Goal: Task Accomplishment & Management: Complete application form

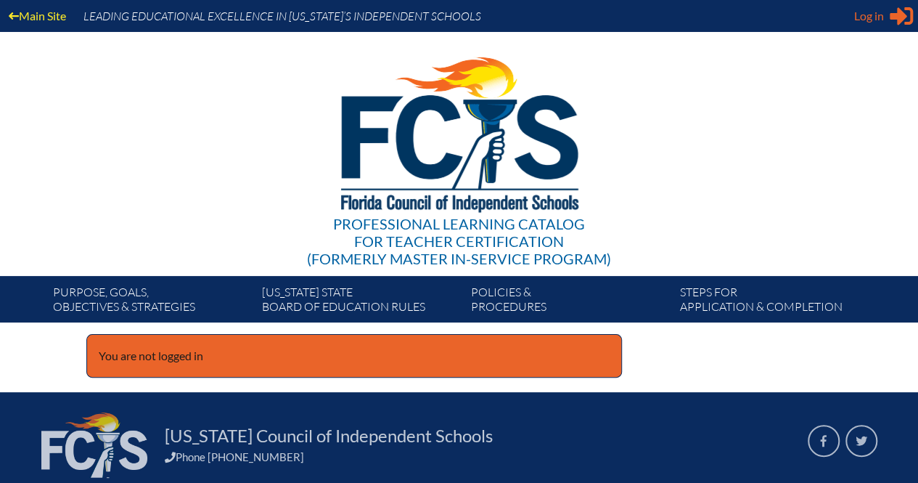
type input "[EMAIL_ADDRESS][DOMAIN_NAME]"
click at [862, 15] on span "Log in" at bounding box center [869, 15] width 30 height 17
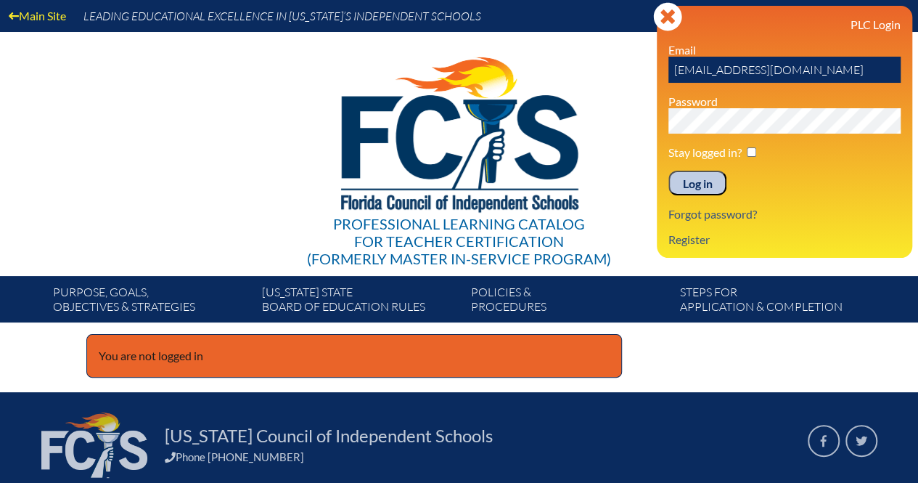
click at [688, 189] on input "Log in" at bounding box center [698, 183] width 58 height 25
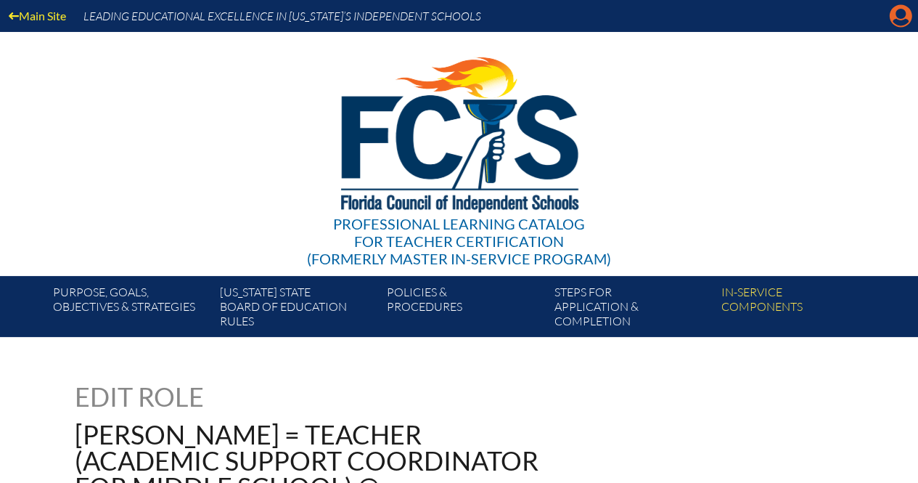
click at [900, 17] on icon "Manage account" at bounding box center [900, 15] width 23 height 23
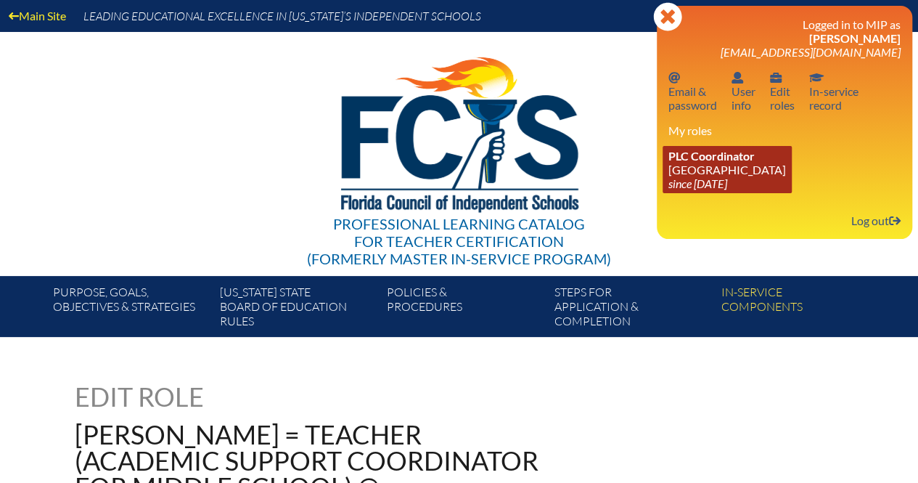
click at [775, 168] on link "PLC Coordinator Trinity Preparatory School since 2019 Aug 1" at bounding box center [727, 169] width 129 height 47
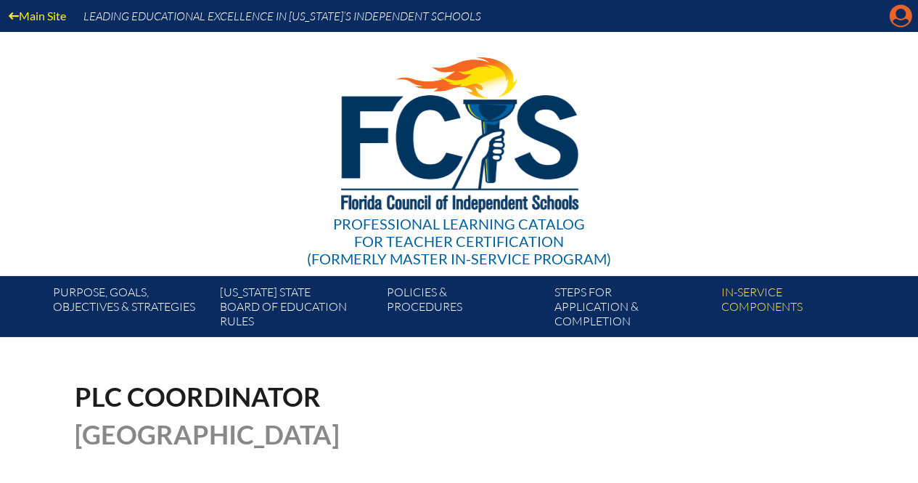
click at [900, 7] on icon at bounding box center [901, 16] width 23 height 23
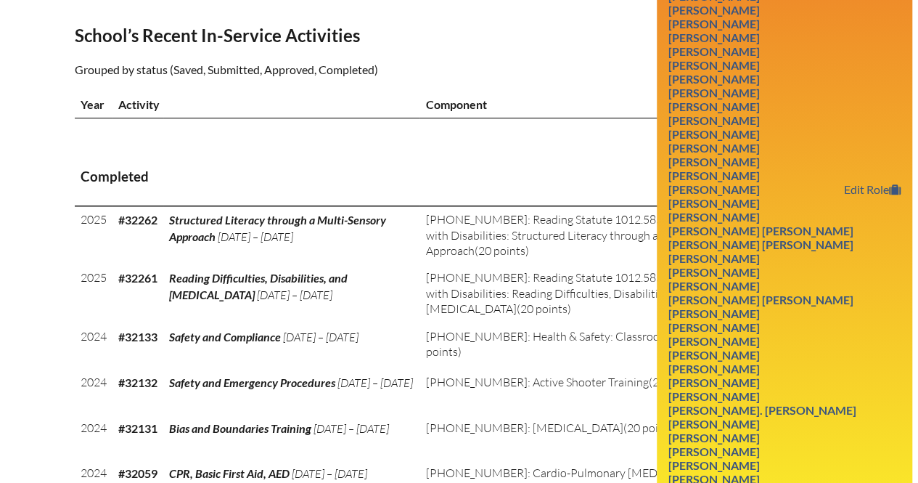
scroll to position [508, 0]
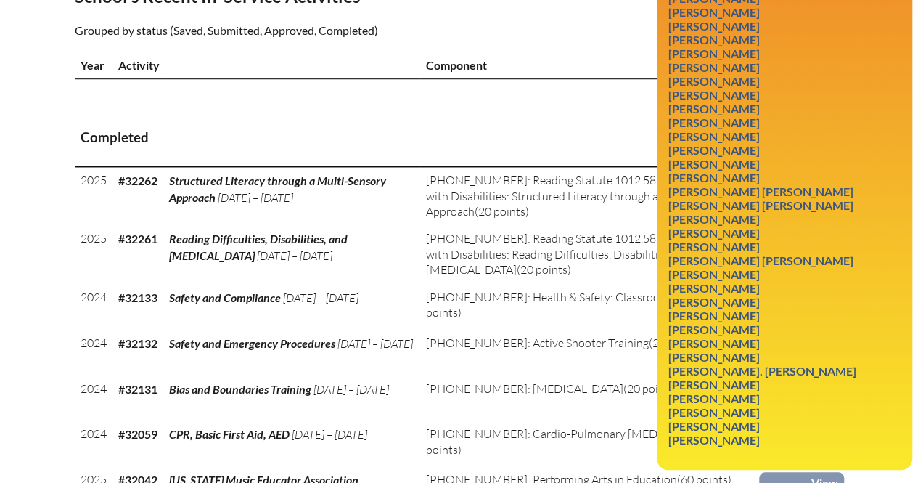
click at [282, 101] on td at bounding box center [291, 94] width 257 height 30
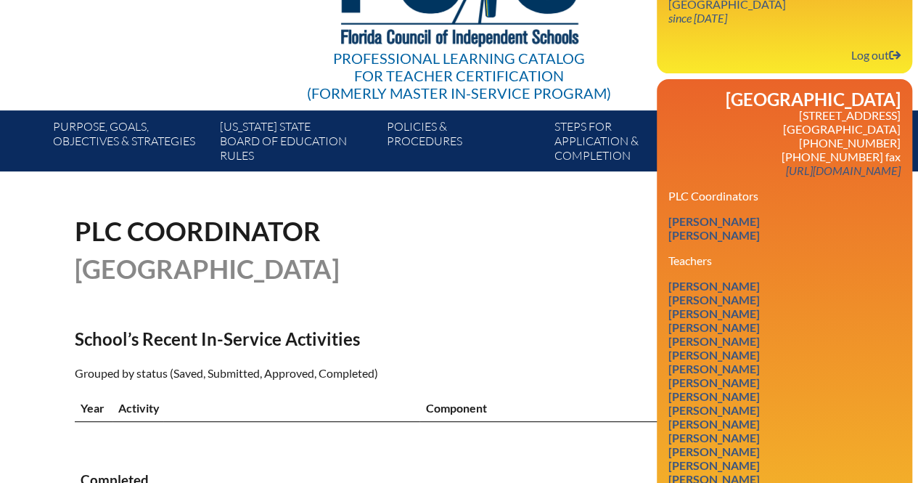
scroll to position [145, 0]
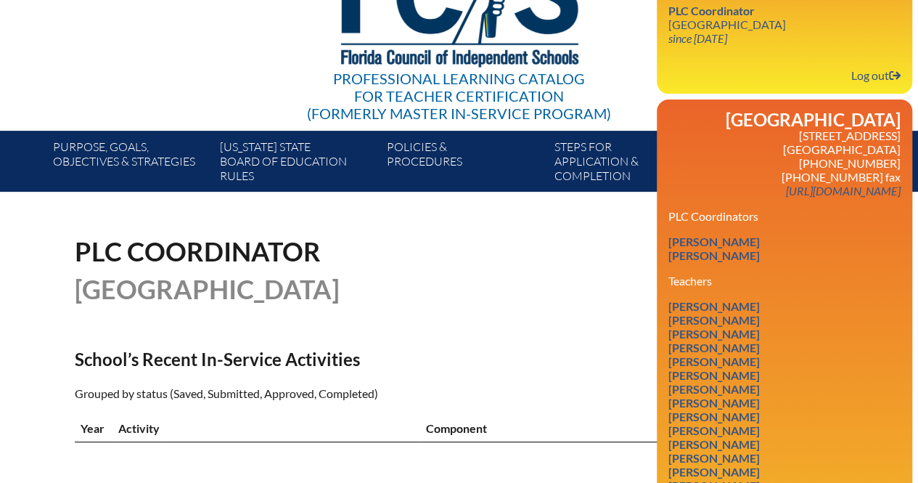
click at [539, 269] on div "PLC Coordinator Trinity Preparatory School" at bounding box center [460, 270] width 770 height 64
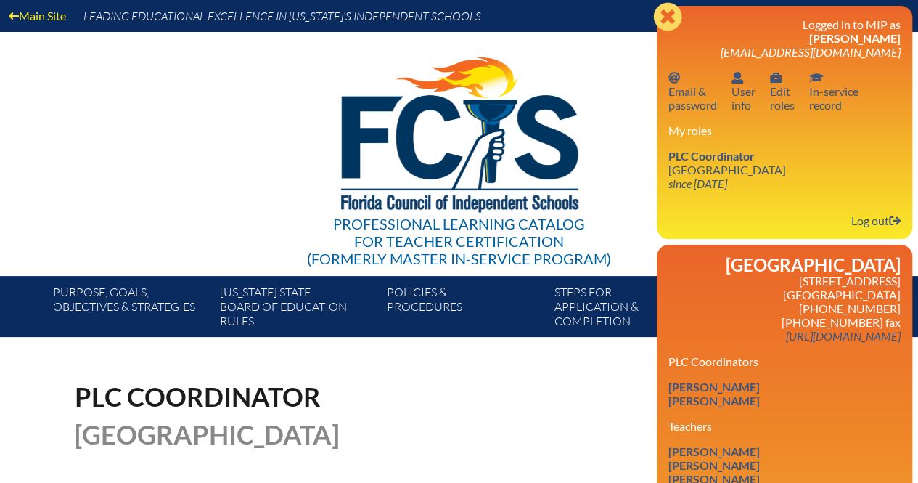
click at [681, 18] on icon at bounding box center [667, 16] width 28 height 28
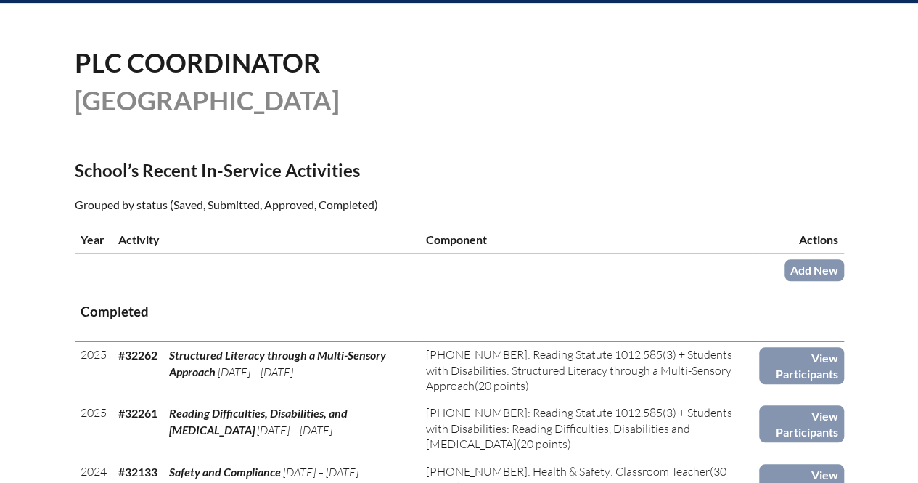
scroll to position [363, 0]
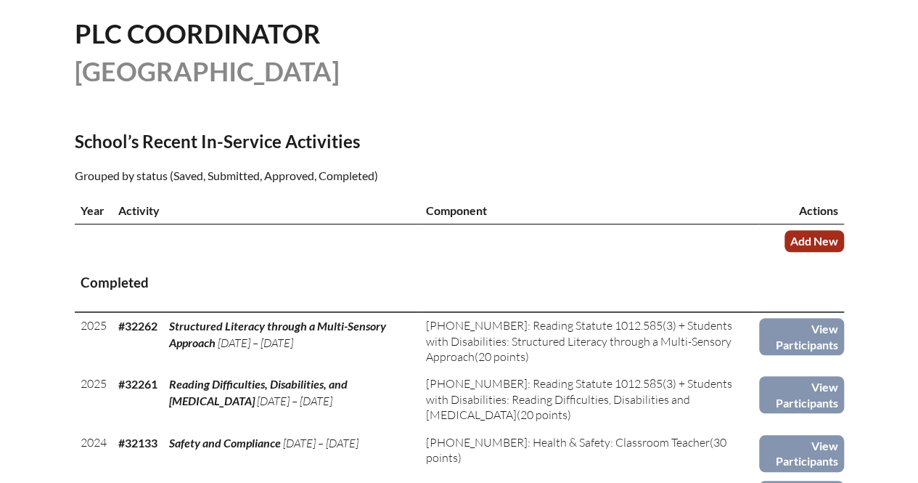
click at [817, 248] on link "Add New" at bounding box center [815, 240] width 60 height 21
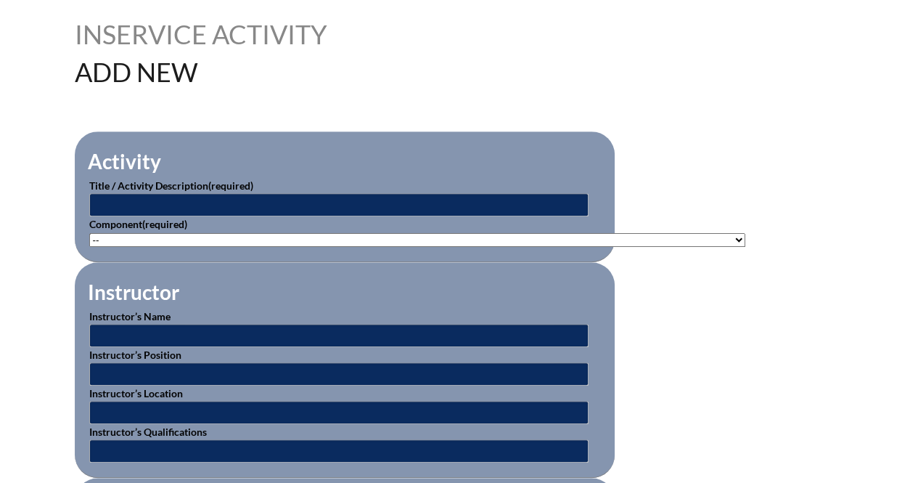
scroll to position [363, 0]
click at [530, 236] on select"]"] "-- 1-000-001: Appropriate Art Activities 1-000-002: Concept and Art Process for…" at bounding box center [417, 239] width 656 height 14
click at [694, 236] on select"]"] "-- 1-000-001: Appropriate Art Activities 1-000-002: Concept and Art Process for…" at bounding box center [417, 239] width 656 height 14
select select"]"] "20429"
click at [89, 232] on select"]"] "-- 1-000-001: Appropriate Art Activities 1-000-002: Concept and Art Process for…" at bounding box center [417, 239] width 656 height 14
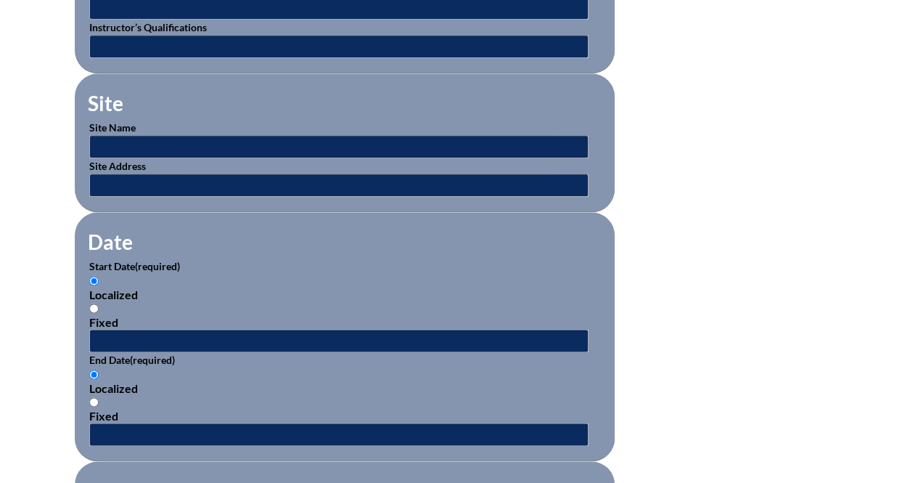
scroll to position [799, 0]
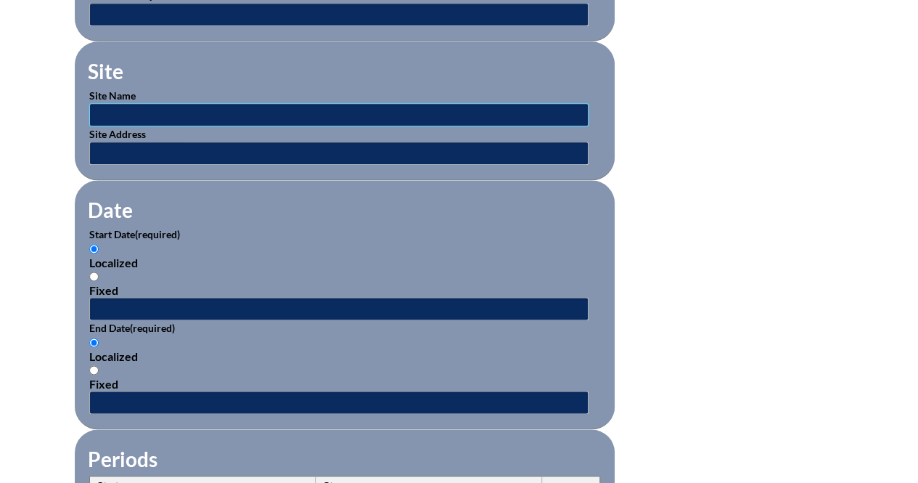
click at [319, 110] on input "text" at bounding box center [338, 114] width 499 height 23
type input "FCIS"
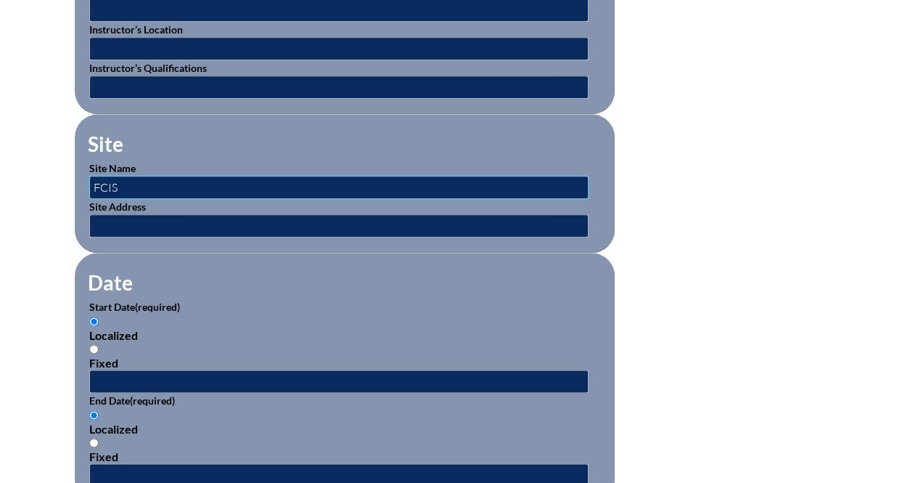
scroll to position [508, 0]
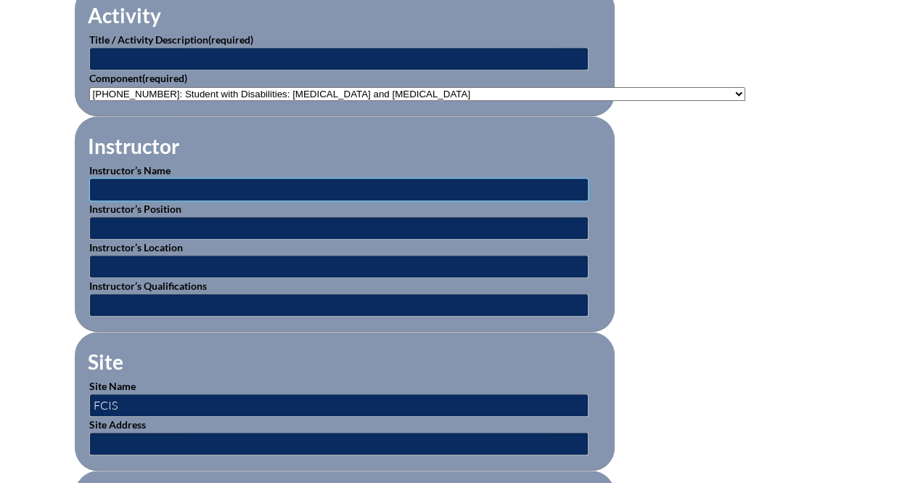
click at [427, 184] on input "text" at bounding box center [338, 189] width 499 height 23
click at [446, 89] on select"]"] "-- 1-000-001: Appropriate Art Activities 1-000-002: Concept and Art Process for…" at bounding box center [417, 94] width 656 height 14
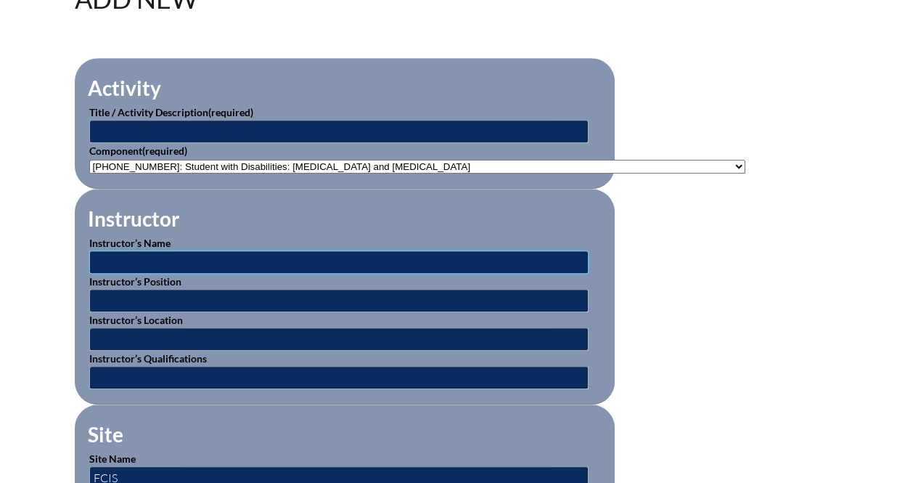
click at [293, 259] on input "text" at bounding box center [338, 261] width 499 height 23
click at [174, 253] on input "text" at bounding box center [338, 261] width 499 height 23
click at [177, 262] on input "text" at bounding box center [338, 261] width 499 height 23
click at [91, 254] on input "text" at bounding box center [338, 261] width 499 height 23
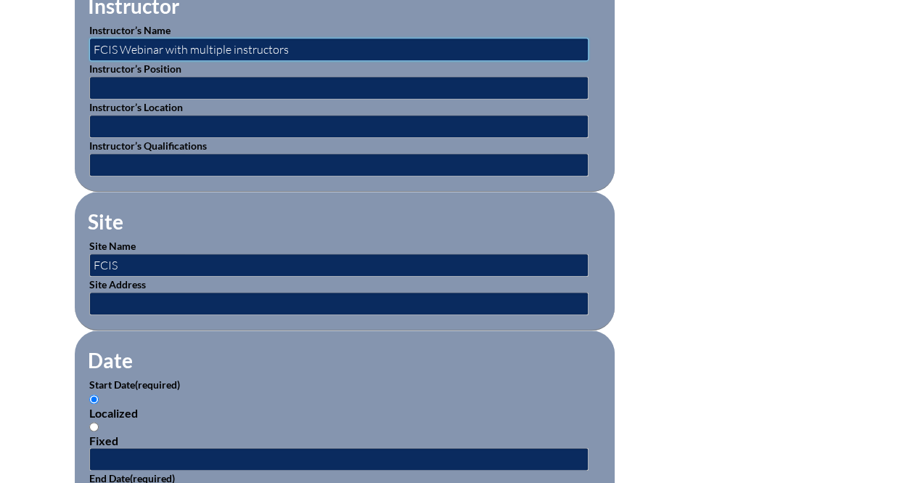
scroll to position [653, 0]
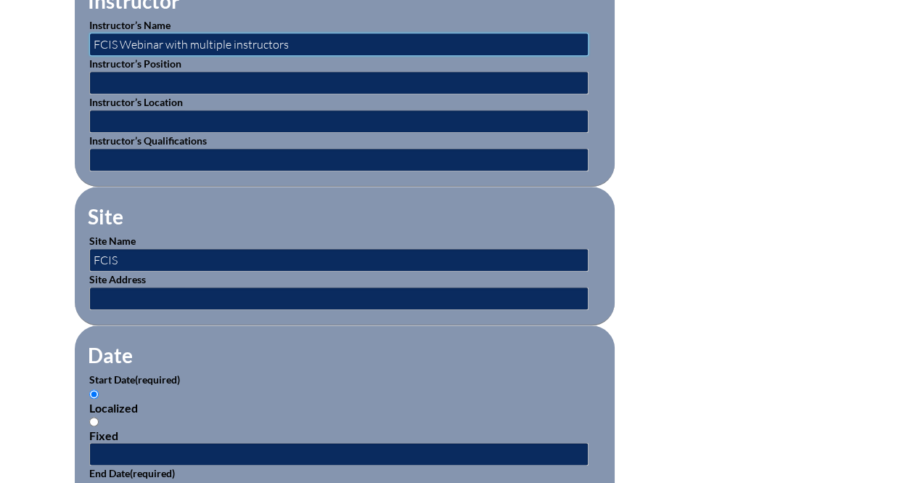
type input "FCIS Webinar with multiple instructors"
click at [244, 255] on input "FCIS" at bounding box center [338, 259] width 499 height 23
type input "FCIS: Neurodiversity in Schools"
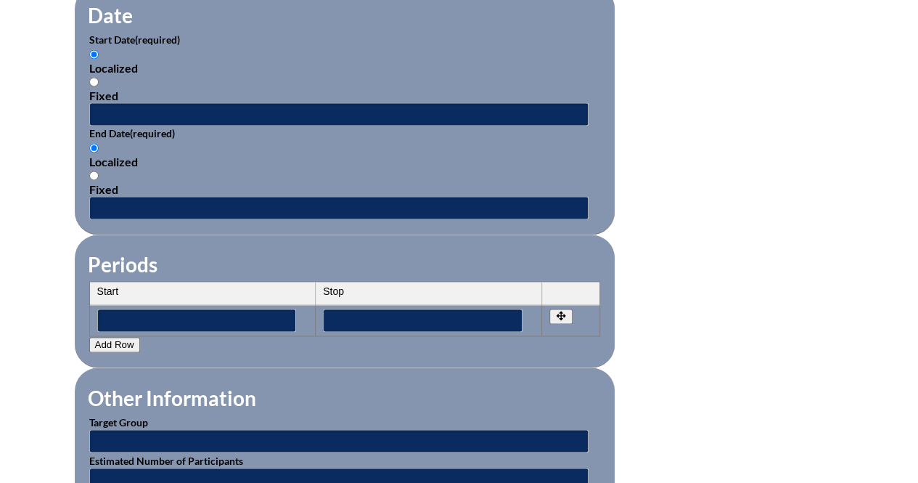
scroll to position [1016, 0]
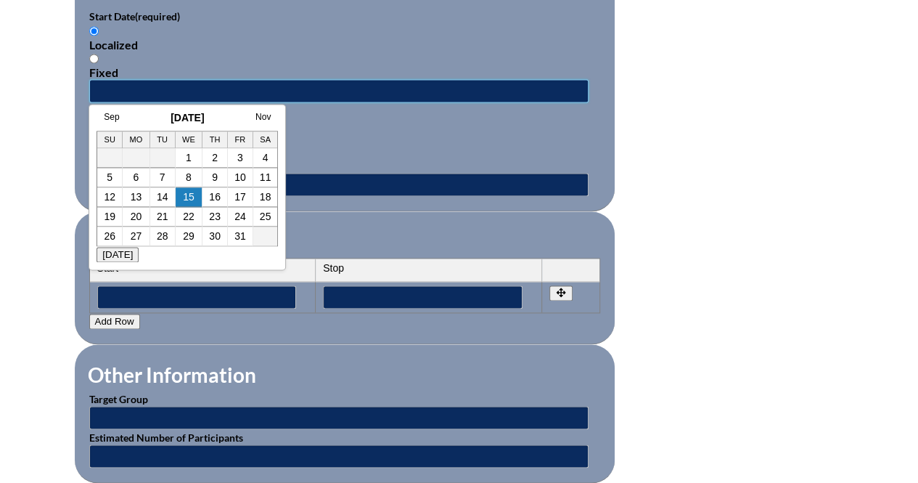
click at [286, 79] on input "text" at bounding box center [338, 90] width 499 height 23
click at [306, 219] on fieldset "Periods Start Stop No rows created Add new row Start Stop Start Stop" at bounding box center [345, 277] width 540 height 133
click at [214, 83] on input "text" at bounding box center [338, 90] width 499 height 23
type input "[DATE]"
click at [348, 216] on fieldset "Periods Start Stop No rows created Add new row Start Stop Start Stop" at bounding box center [345, 277] width 540 height 133
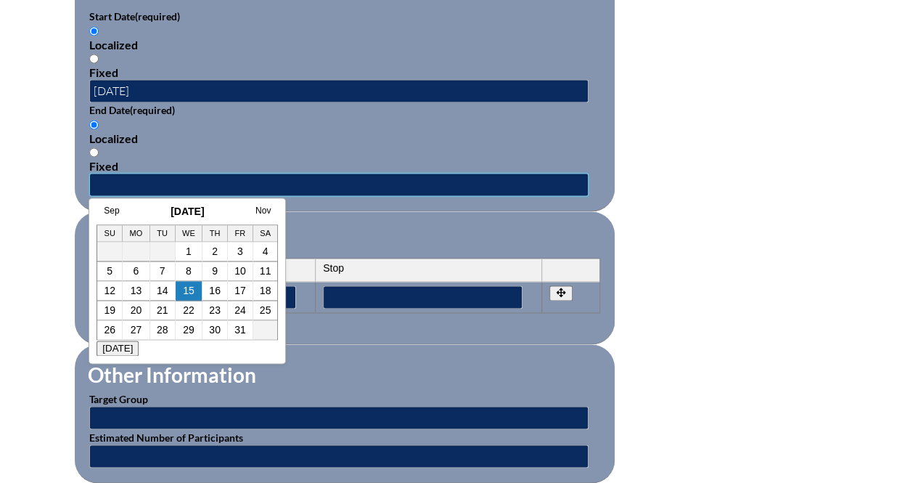
click at [337, 174] on input "text" at bounding box center [338, 184] width 499 height 23
type input "[DATE]"
click at [437, 313] on div "Add Row" at bounding box center [344, 321] width 511 height 16
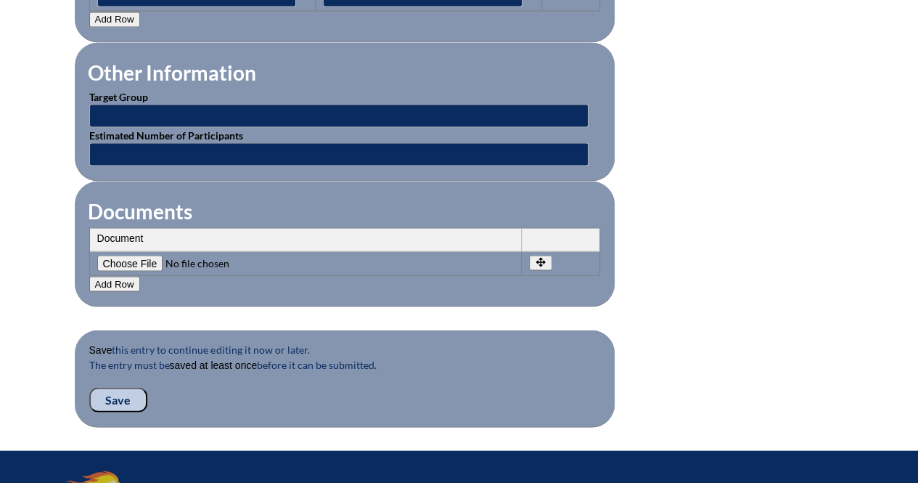
scroll to position [1452, 0]
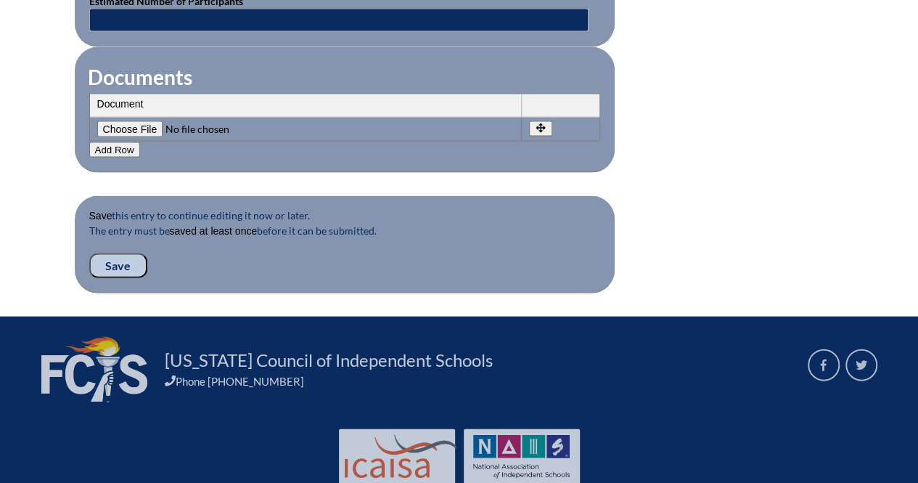
click at [123, 253] on input "Save" at bounding box center [118, 265] width 58 height 25
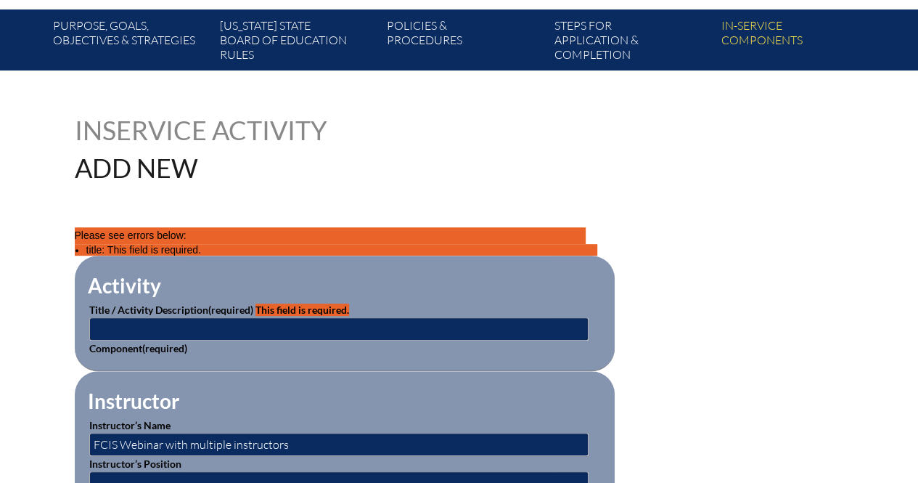
scroll to position [496, 0]
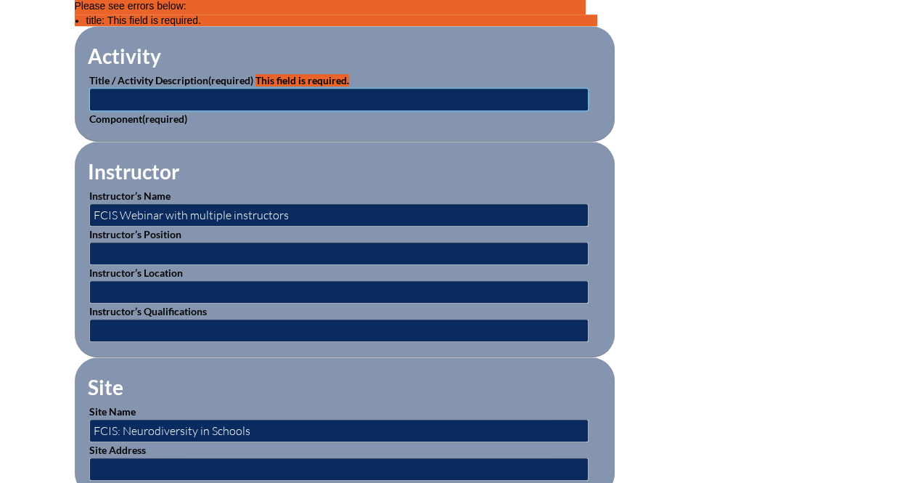
click at [391, 89] on input "text" at bounding box center [338, 99] width 499 height 23
click at [398, 97] on input "text" at bounding box center [338, 99] width 499 height 23
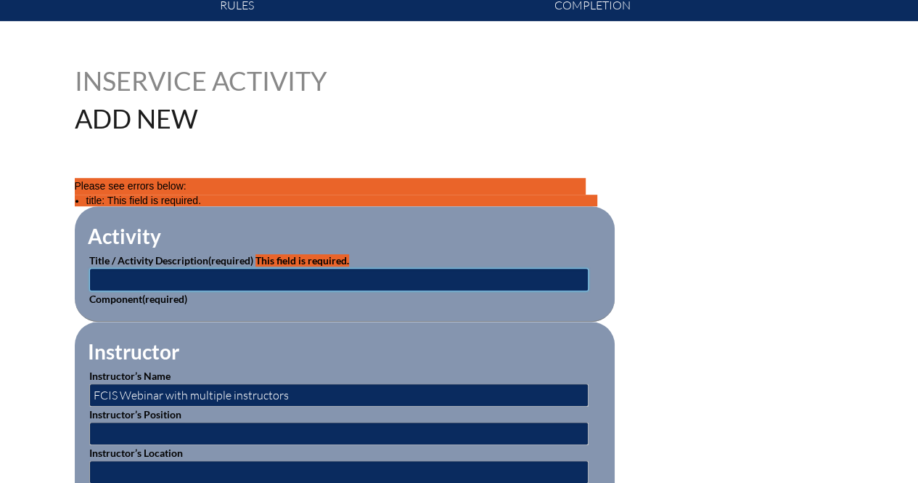
scroll to position [312, 0]
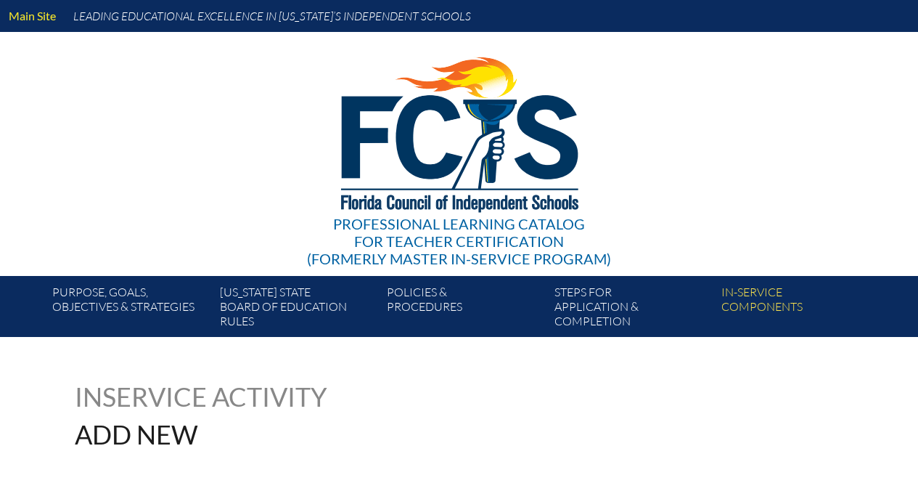
scroll to position [295, 0]
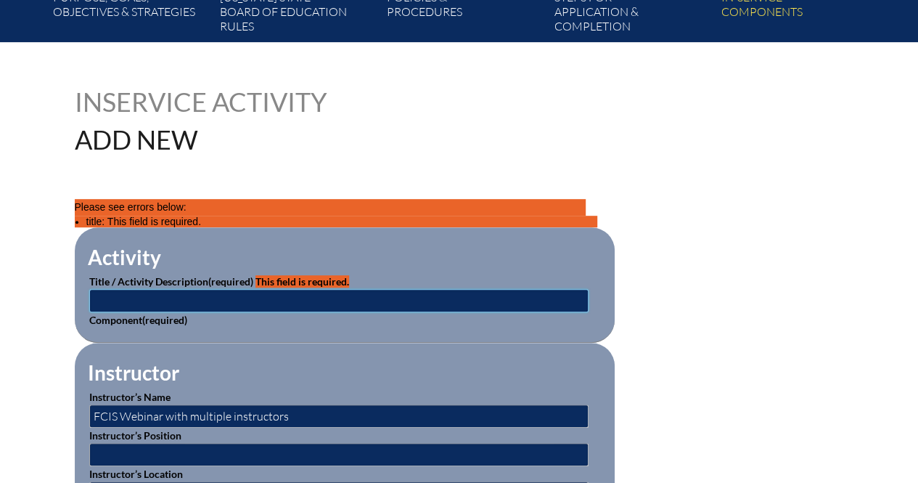
click at [518, 293] on input "text" at bounding box center [338, 300] width 499 height 23
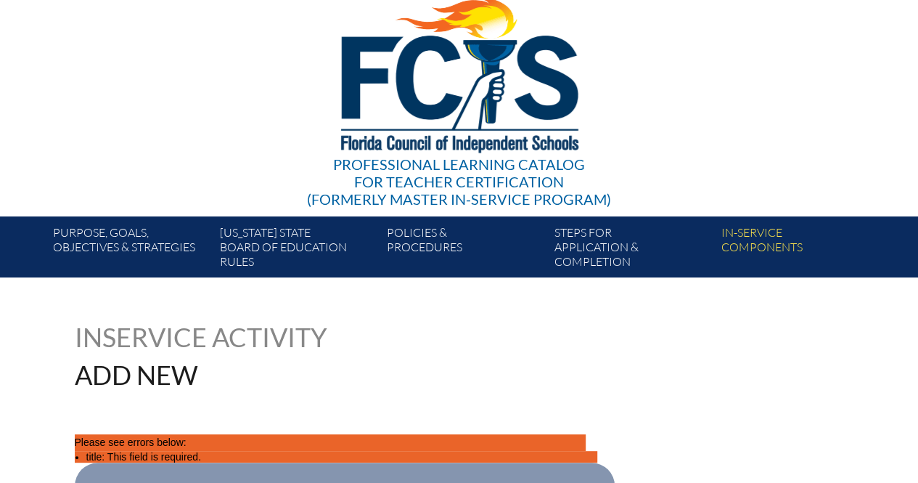
scroll to position [60, 0]
